Goal: Task Accomplishment & Management: Manage account settings

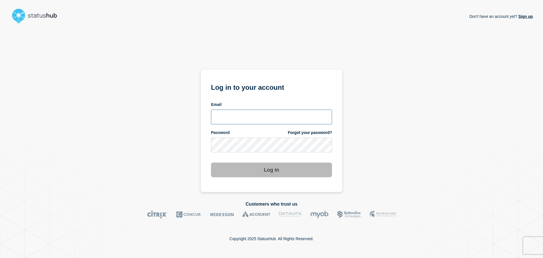
type input "chris.pearse@accruent.com"
click at [293, 175] on button "Log in" at bounding box center [271, 169] width 121 height 15
click at [287, 179] on section "Log in to your account Email chris.pearse@accruent.com Password Forgot your pas…" at bounding box center [271, 131] width 141 height 122
